Goal: Information Seeking & Learning: Learn about a topic

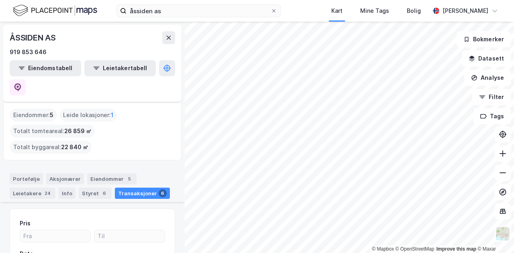
scroll to position [472, 0]
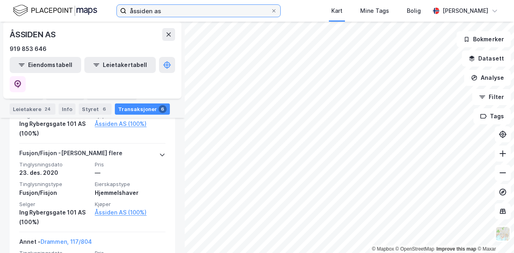
click at [187, 14] on input "åssiden as" at bounding box center [199, 11] width 144 height 12
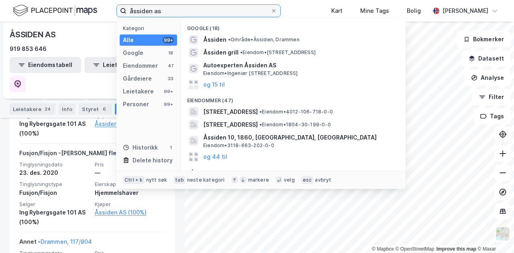
click at [187, 14] on input "åssiden as" at bounding box center [199, 11] width 144 height 12
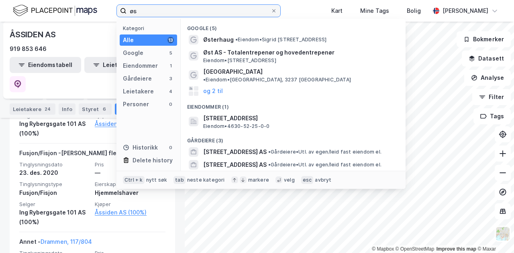
type input "ø"
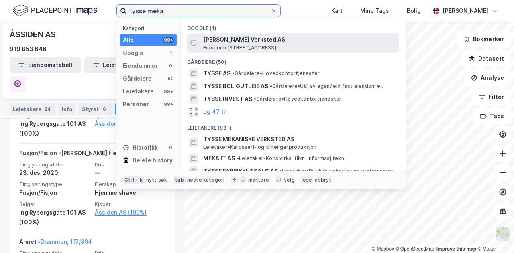
type input "tysse meka"
click at [210, 45] on span "Eiendom • [STREET_ADDRESS]" at bounding box center [239, 48] width 73 height 6
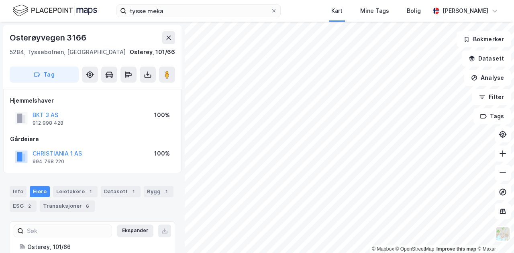
scroll to position [2, 0]
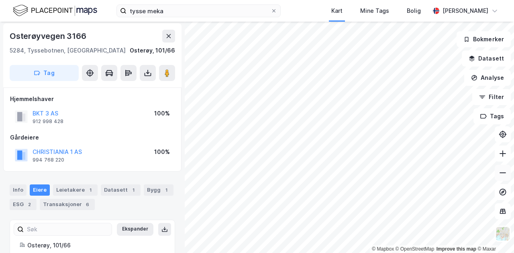
click at [501, 174] on icon at bounding box center [503, 173] width 8 height 8
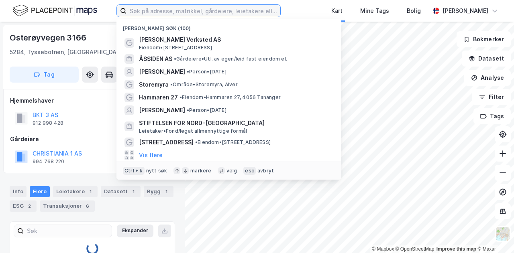
click at [183, 10] on input at bounding box center [204, 11] width 154 height 12
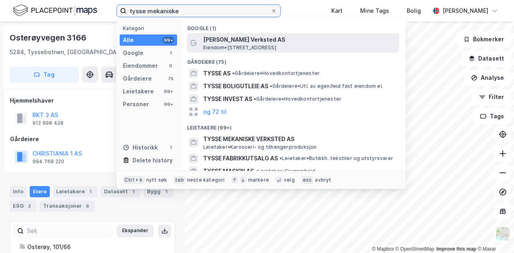
type input "tysse mekaniske"
click at [223, 41] on span "[PERSON_NAME] Verksted AS" at bounding box center [299, 40] width 193 height 10
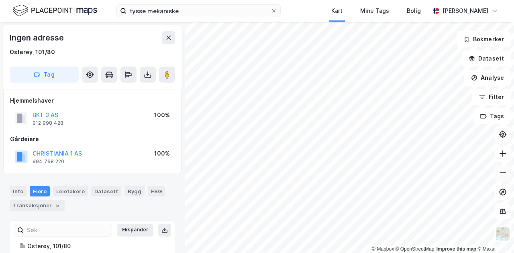
click at [504, 172] on icon at bounding box center [503, 173] width 8 height 8
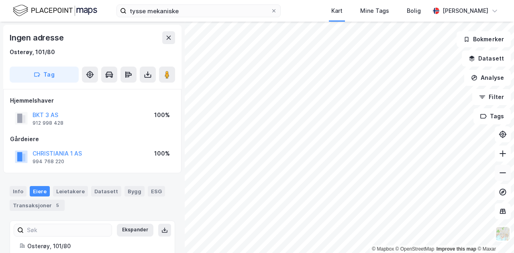
click at [504, 172] on icon at bounding box center [503, 173] width 8 height 8
click at [504, 153] on icon at bounding box center [503, 154] width 8 height 8
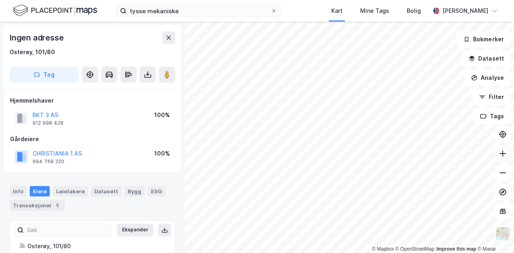
click at [505, 153] on icon at bounding box center [503, 154] width 8 height 8
click at [505, 154] on icon at bounding box center [503, 153] width 6 height 1
click at [0, 0] on button "CHRISTIANIA 1 AS" at bounding box center [0, 0] width 0 height 0
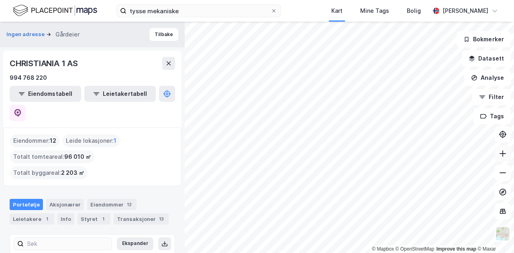
click at [501, 154] on icon at bounding box center [503, 154] width 8 height 8
click at [505, 158] on button at bounding box center [503, 154] width 16 height 16
click at [503, 155] on icon at bounding box center [503, 154] width 1 height 6
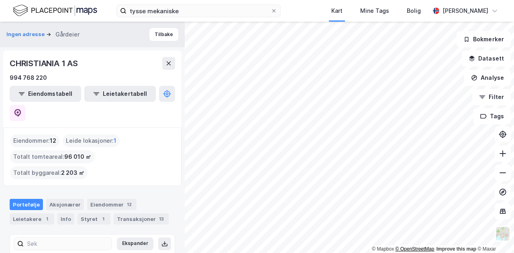
click at [399, 251] on div "© Mapbox © OpenStreetMap Improve this map © Maxar" at bounding box center [257, 138] width 514 height 232
click at [501, 169] on icon at bounding box center [503, 173] width 8 height 8
click at [507, 177] on button at bounding box center [503, 173] width 16 height 16
click at [22, 109] on icon at bounding box center [18, 113] width 8 height 8
click at [162, 190] on div "Portefølje Aksjonærer Eiendommer 12 Leietakere 1 Info Styret 1 Transaksjoner 13" at bounding box center [92, 209] width 185 height 39
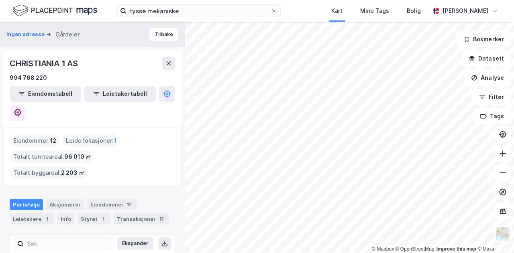
scroll to position [94, 0]
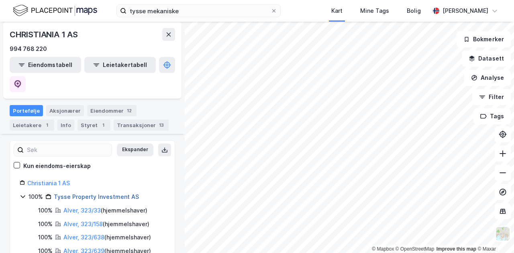
click at [76, 194] on link "Tysse Property Investment AS" at bounding box center [96, 197] width 85 height 7
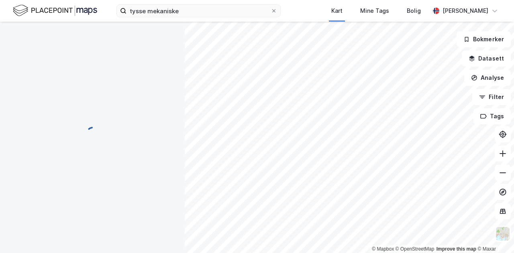
scroll to position [0, 0]
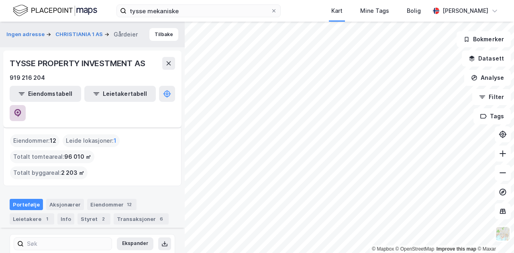
click at [22, 109] on icon at bounding box center [18, 113] width 8 height 8
